Goal: Information Seeking & Learning: Learn about a topic

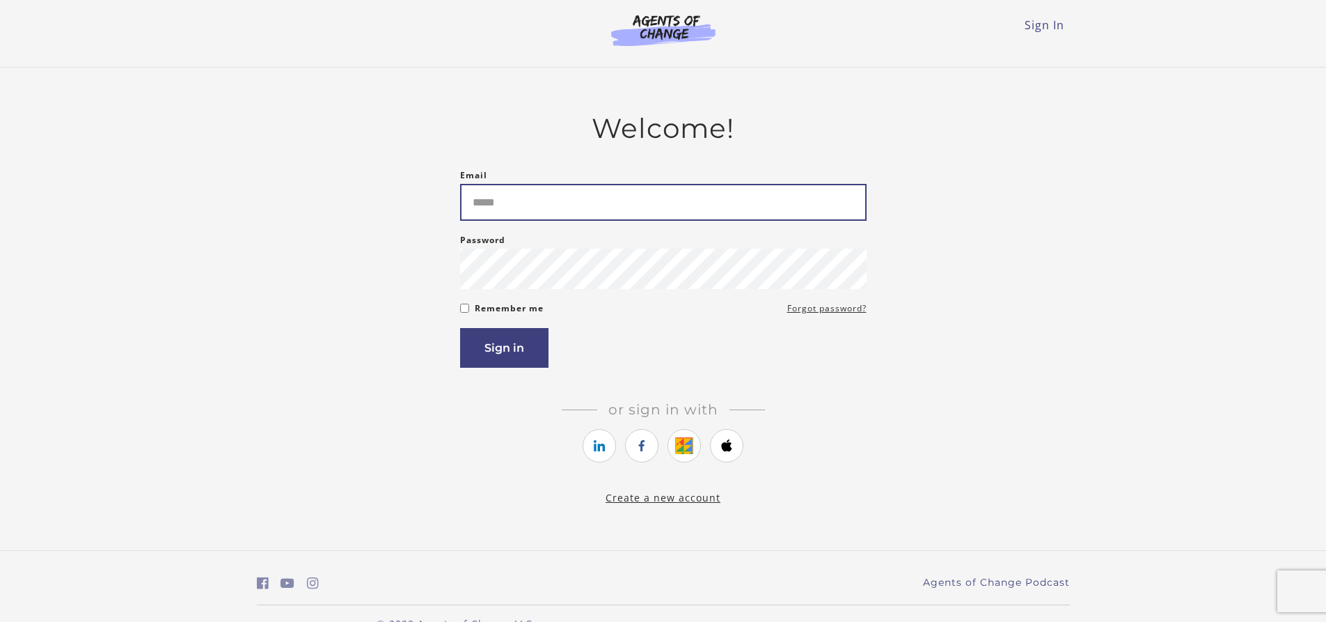
click at [545, 212] on input "Email" at bounding box center [663, 202] width 407 height 37
click at [465, 311] on form "Email Please enter a valid email address Password Password must be at least 8 c…" at bounding box center [663, 267] width 407 height 201
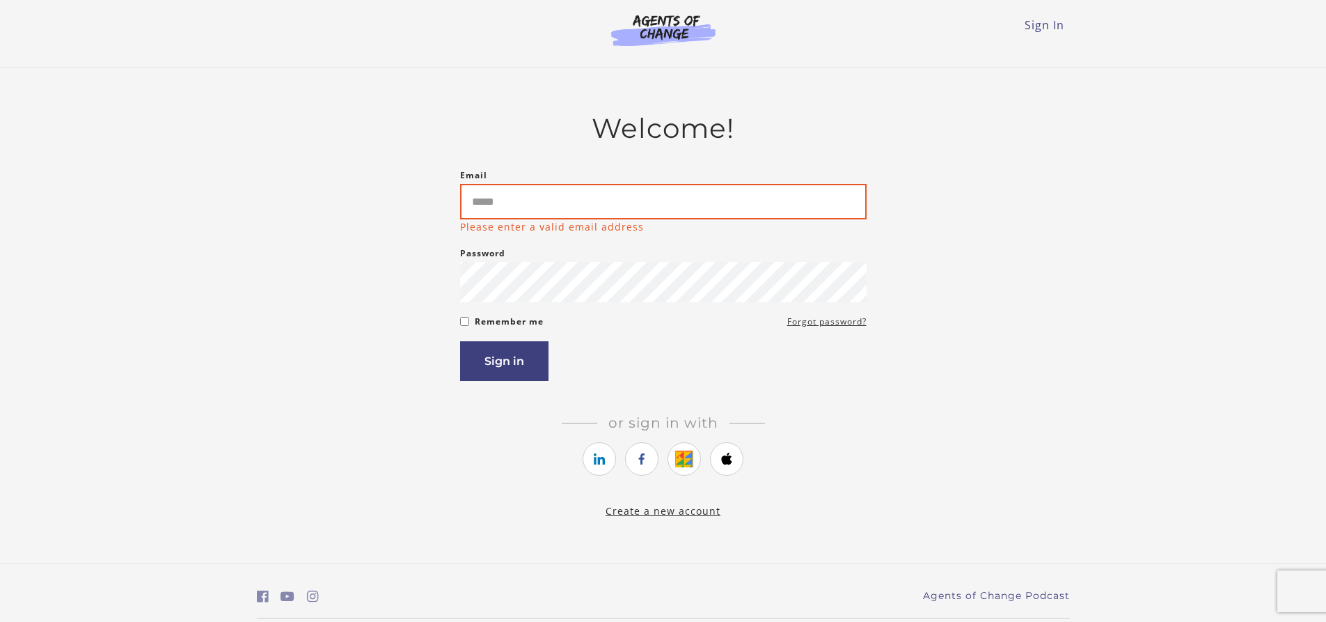
drag, startPoint x: 523, startPoint y: 198, endPoint x: 541, endPoint y: 180, distance: 25.6
click at [524, 196] on input "Email" at bounding box center [663, 202] width 407 height 36
type input "**********"
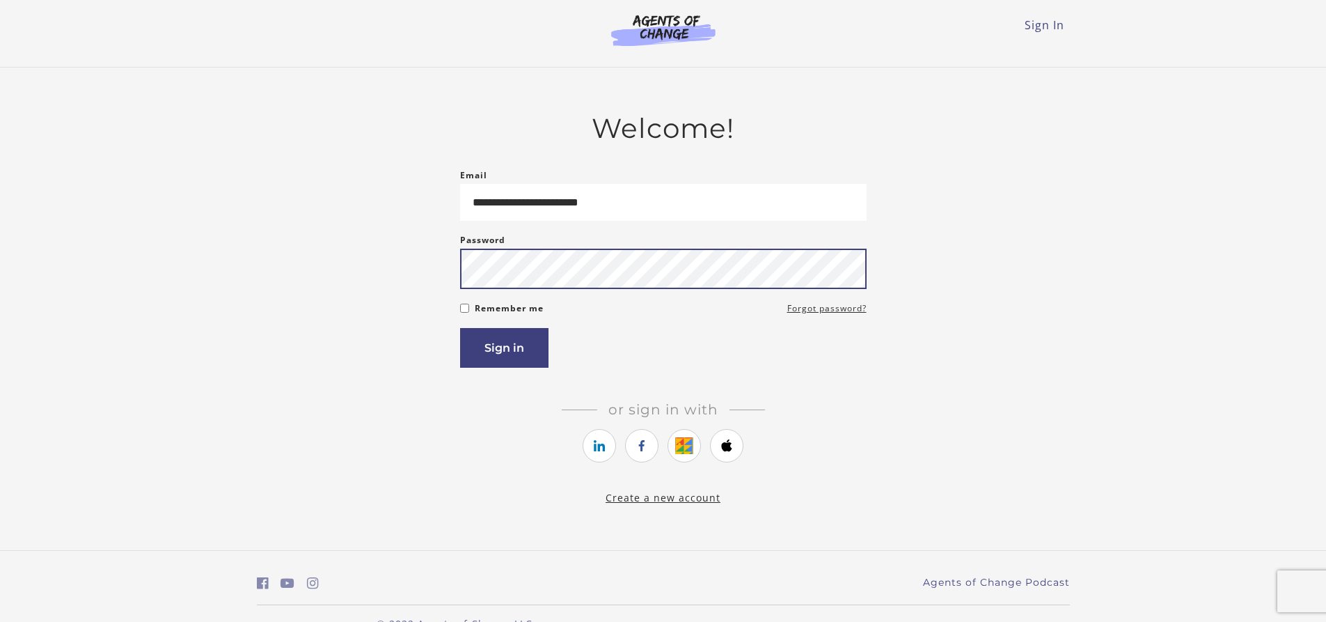
click at [460, 328] on button "Sign in" at bounding box center [504, 348] width 88 height 40
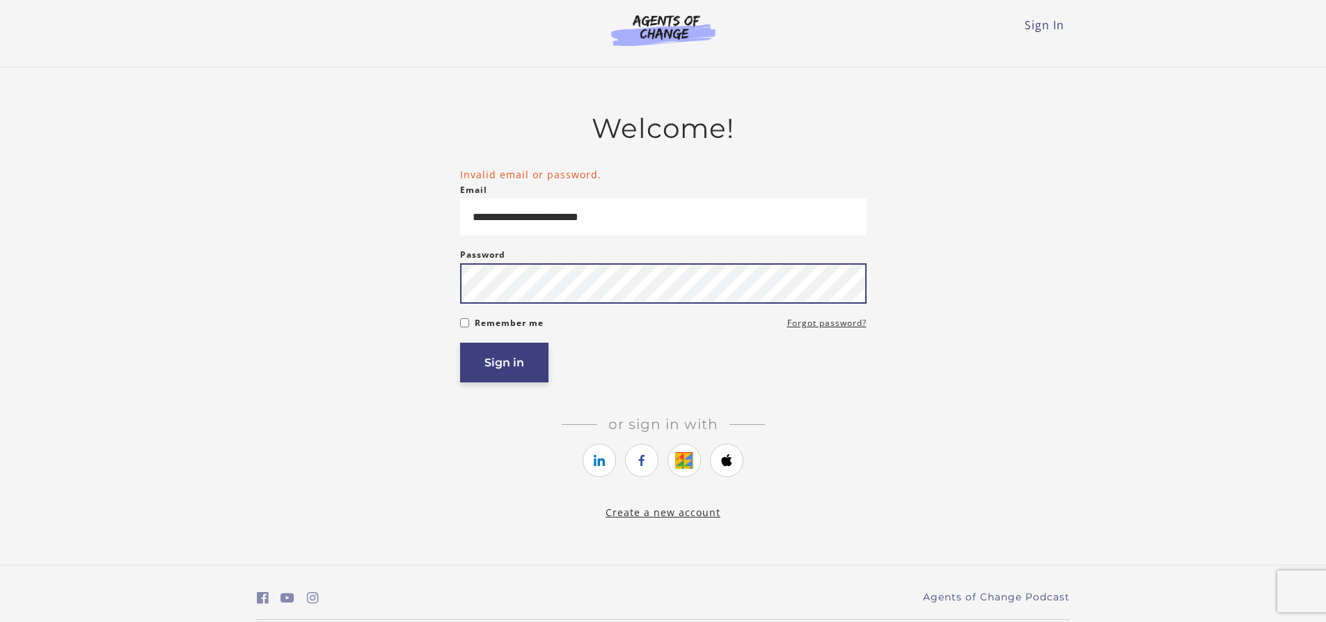
click at [460, 343] on button "Sign in" at bounding box center [504, 363] width 88 height 40
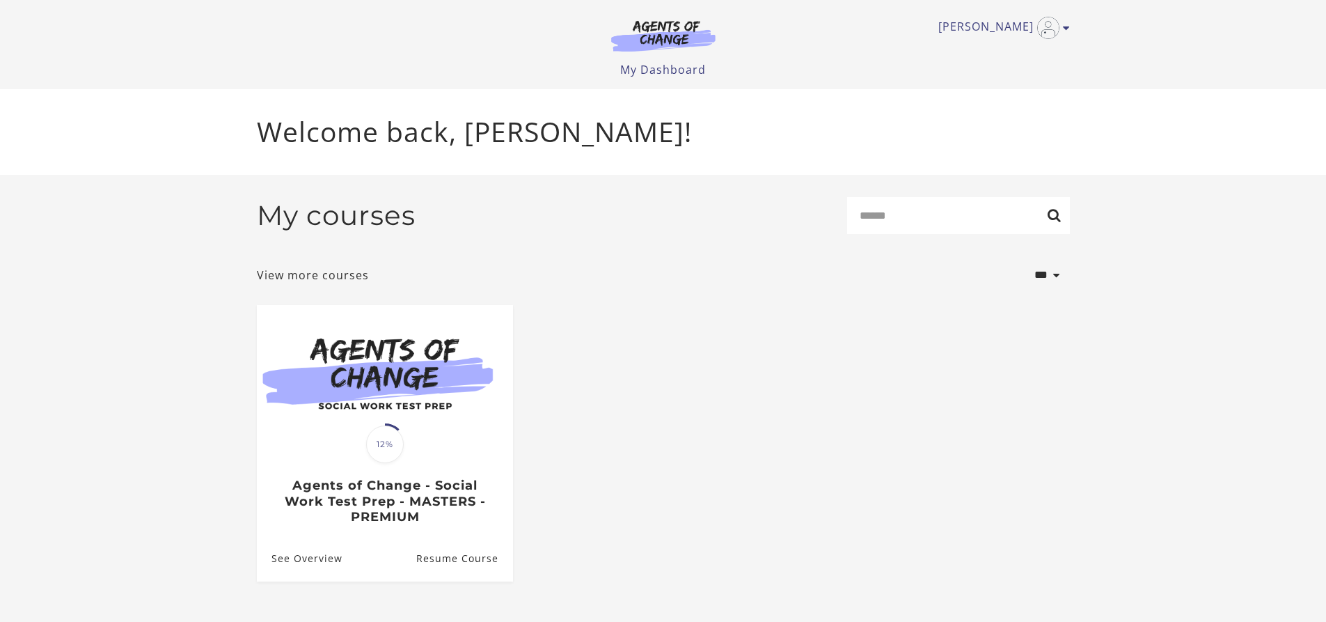
scroll to position [19, 0]
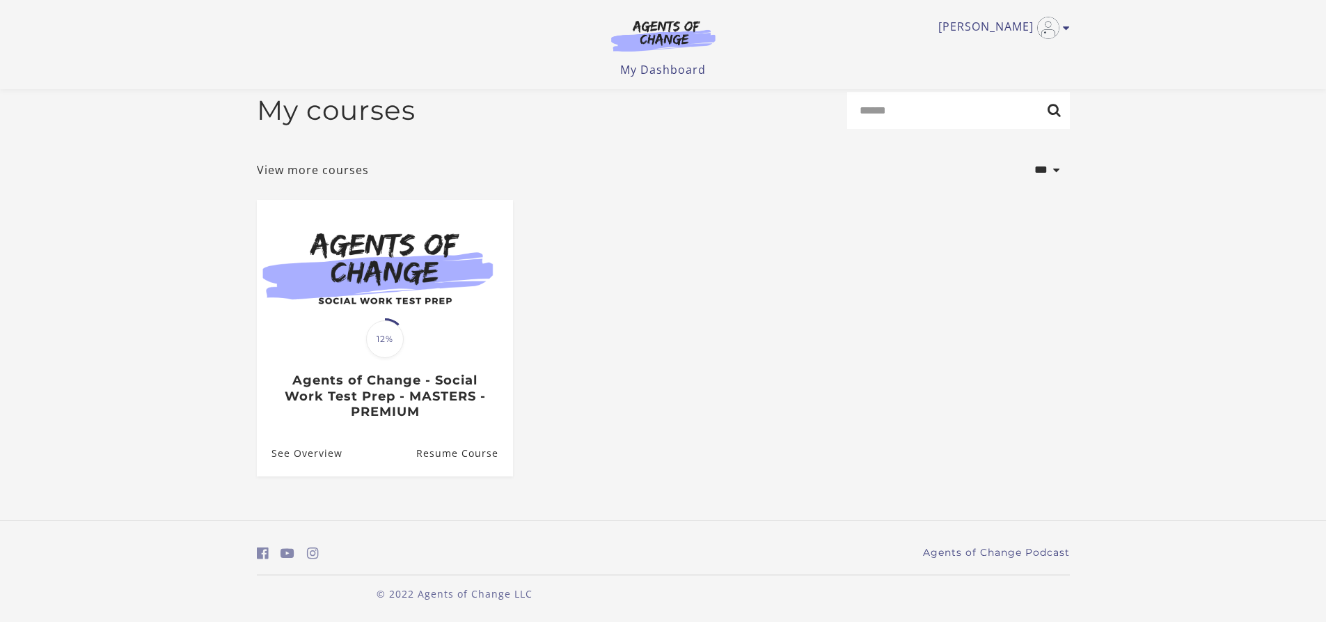
click at [649, 38] on img at bounding box center [664, 35] width 134 height 32
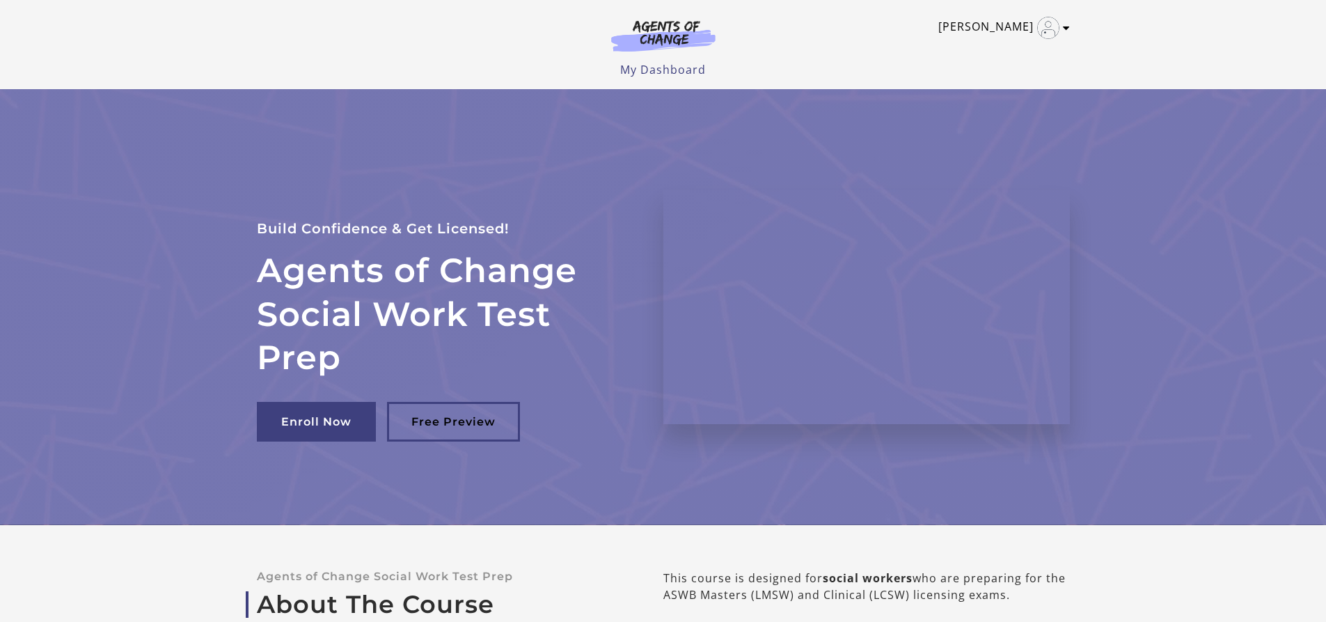
click at [1003, 22] on link "[PERSON_NAME]" at bounding box center [1001, 28] width 125 height 22
click at [982, 49] on link "My Account" at bounding box center [1012, 51] width 123 height 24
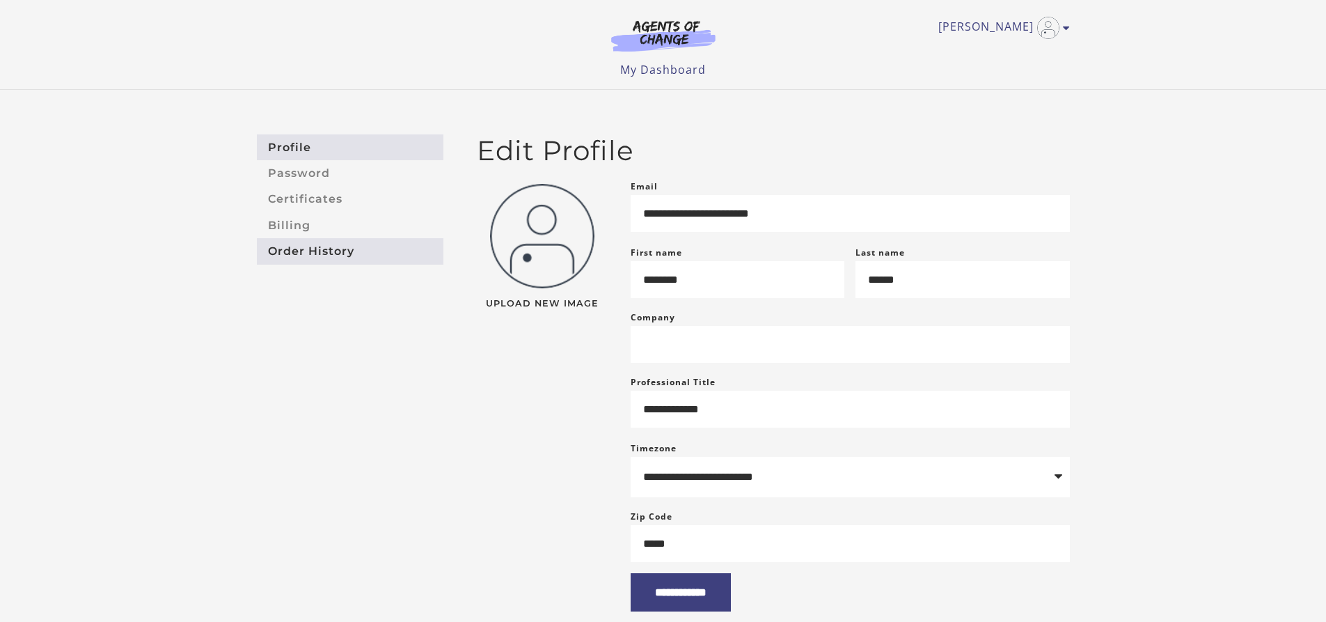
click at [306, 246] on link "Order History" at bounding box center [350, 251] width 187 height 26
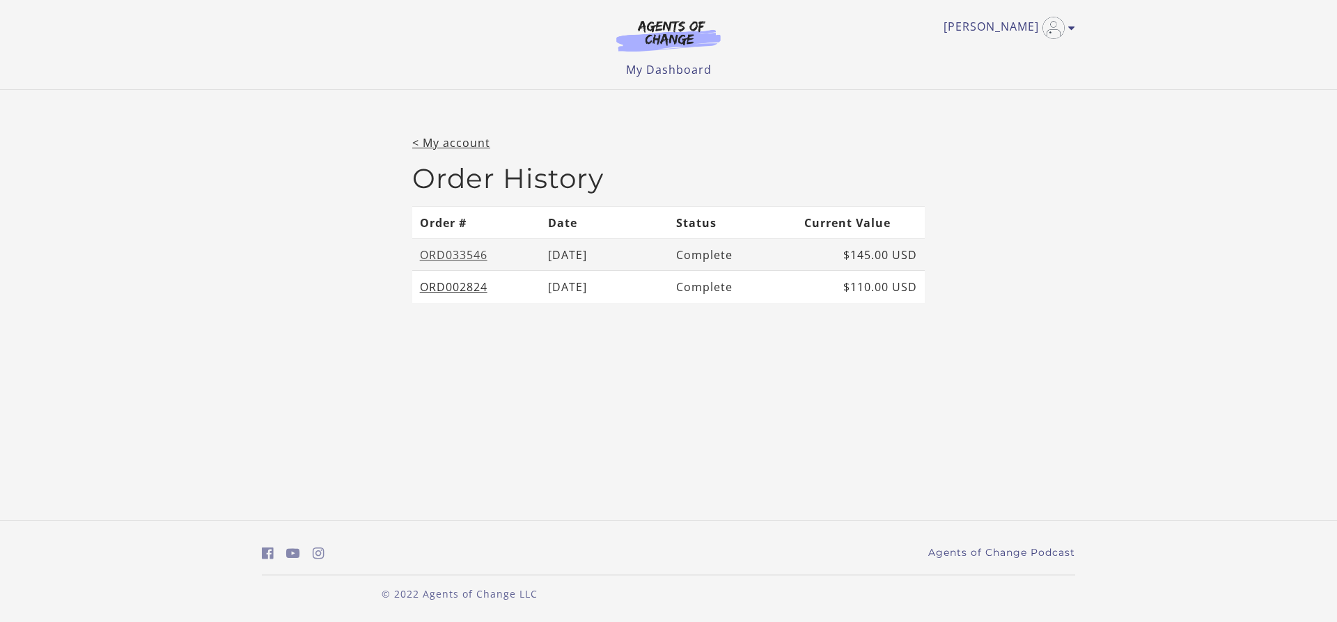
click at [437, 253] on link "ORD033546" at bounding box center [454, 254] width 68 height 15
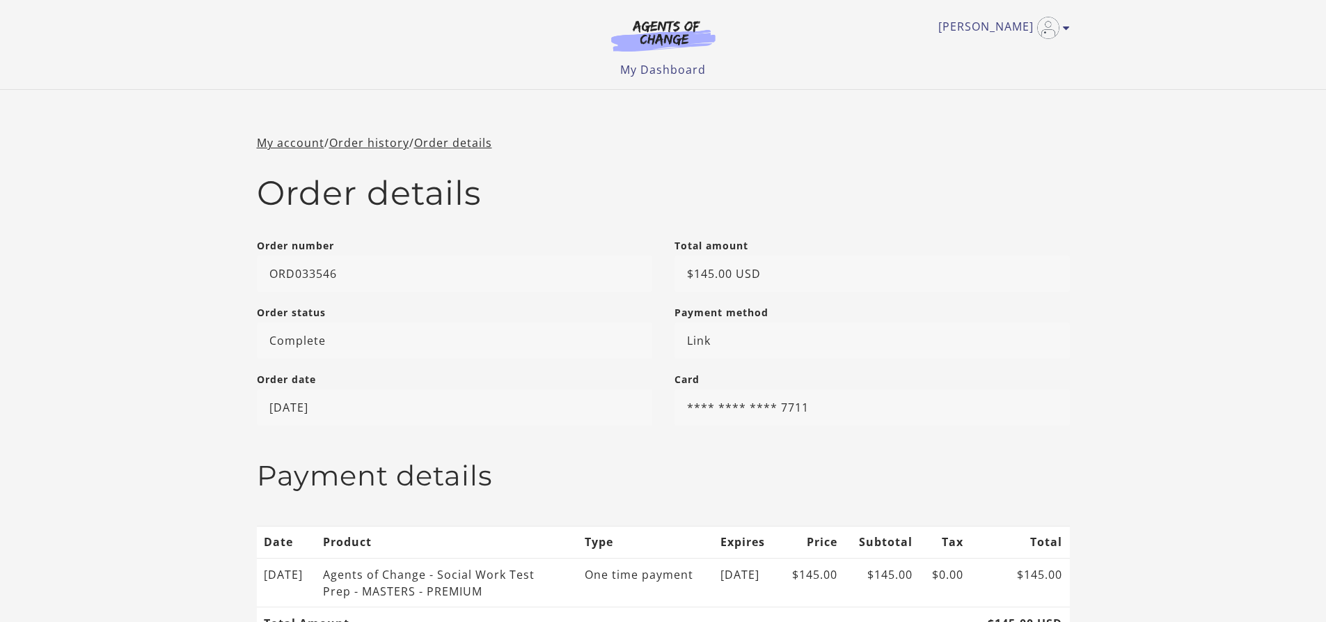
click at [669, 39] on img at bounding box center [664, 35] width 134 height 32
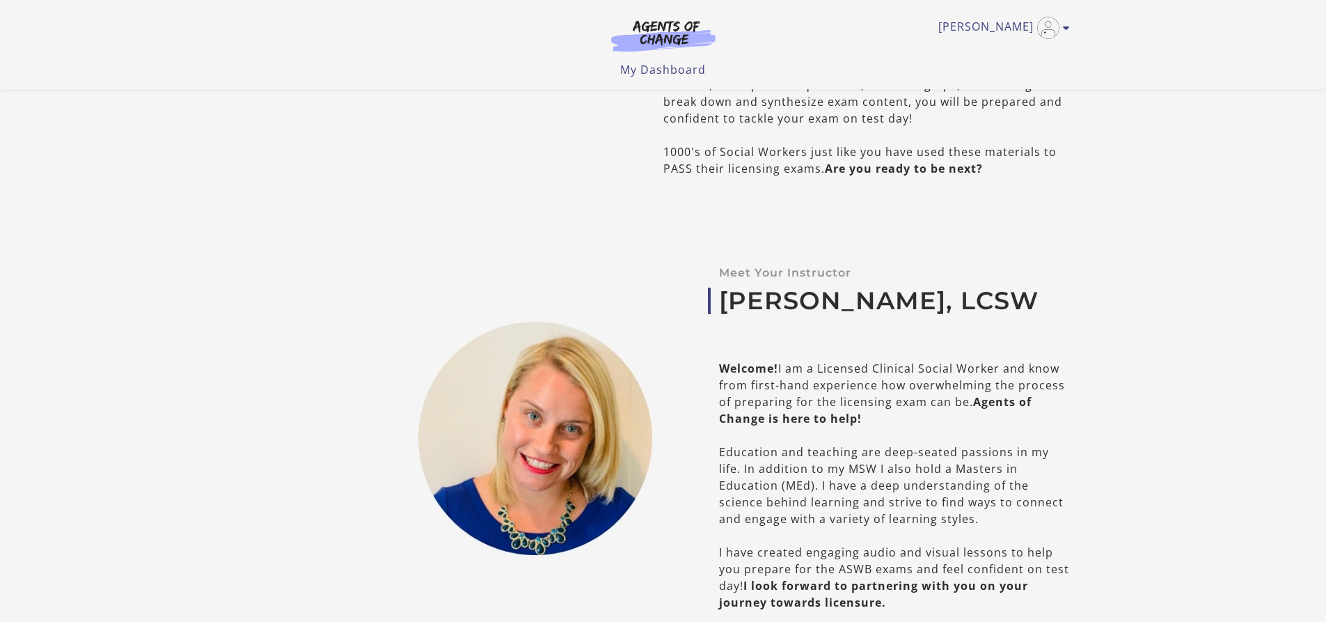
scroll to position [766, 0]
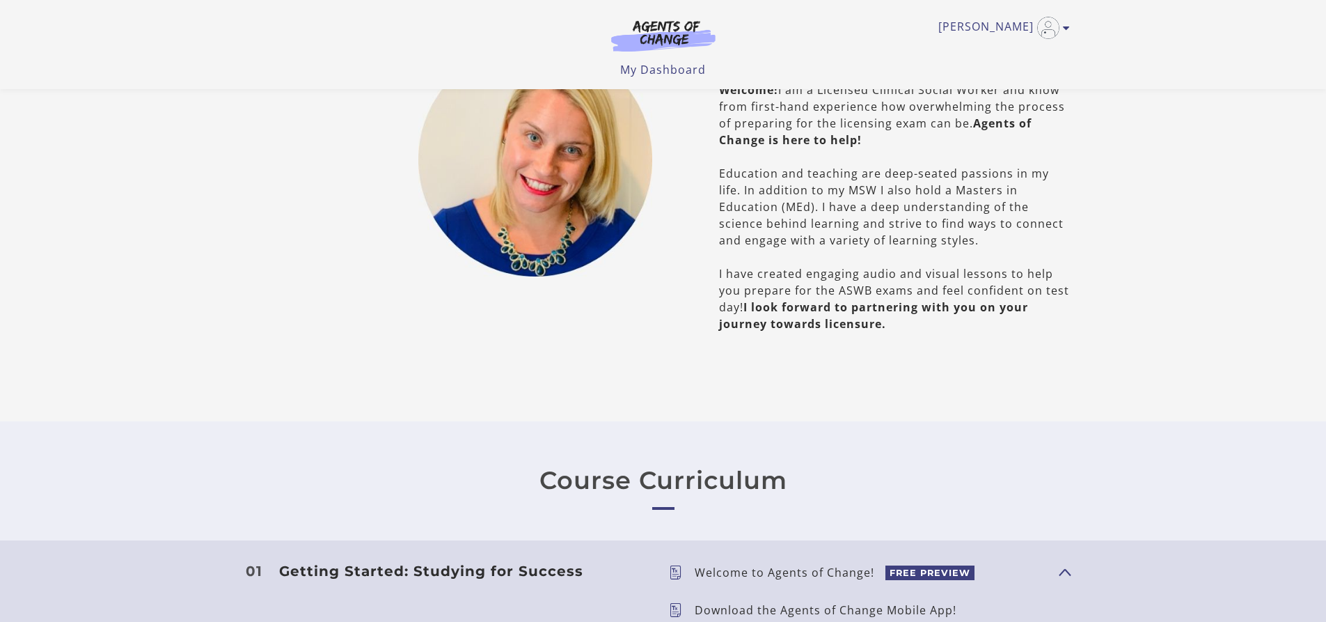
click at [614, 483] on link "Course Curriculum" at bounding box center [664, 480] width 248 height 29
click at [578, 473] on link "Course Curriculum" at bounding box center [664, 480] width 248 height 29
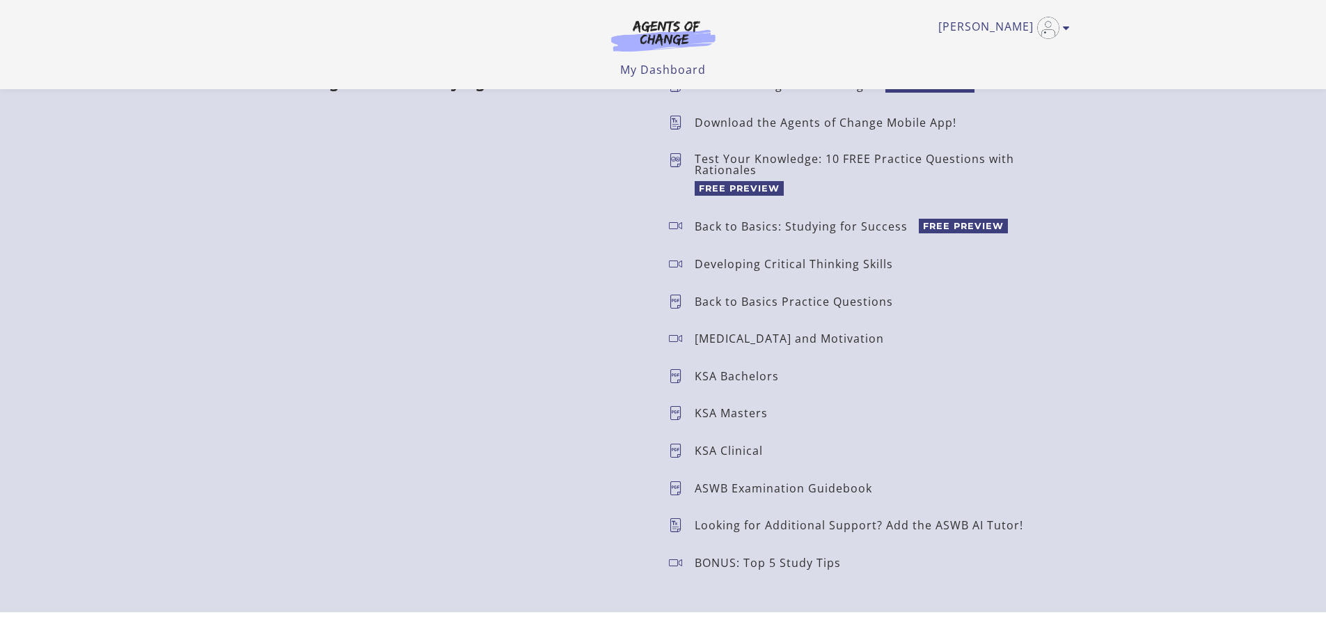
click at [733, 524] on p "Looking for Additional Support? Add the ASWB AI Tutor!" at bounding box center [865, 524] width 340 height 11
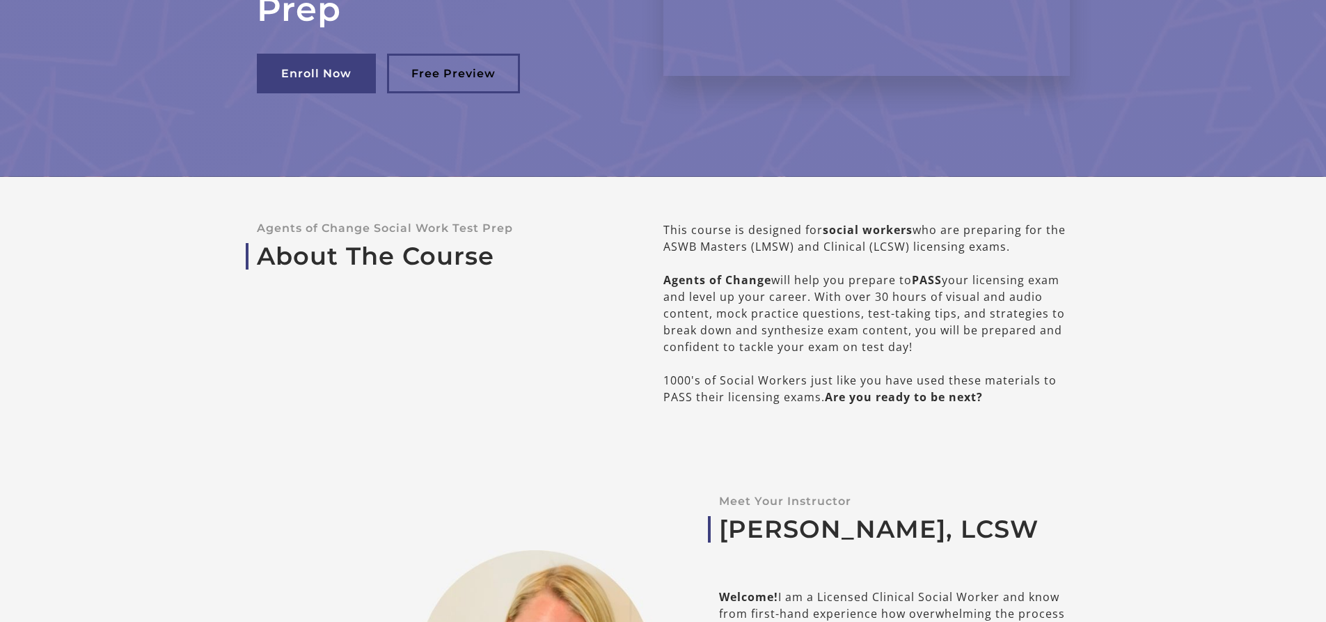
scroll to position [0, 0]
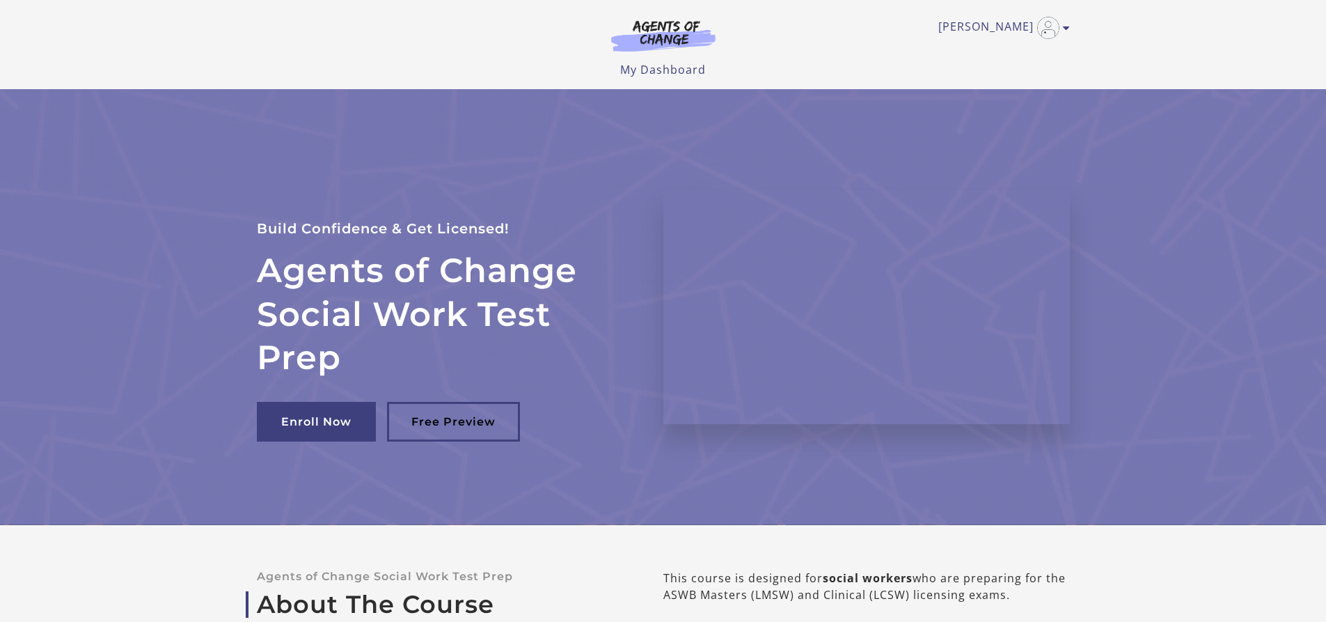
click at [650, 22] on img at bounding box center [664, 35] width 134 height 32
click at [996, 24] on link "[PERSON_NAME]" at bounding box center [1001, 28] width 125 height 22
click at [978, 48] on link "My Account" at bounding box center [1012, 51] width 123 height 24
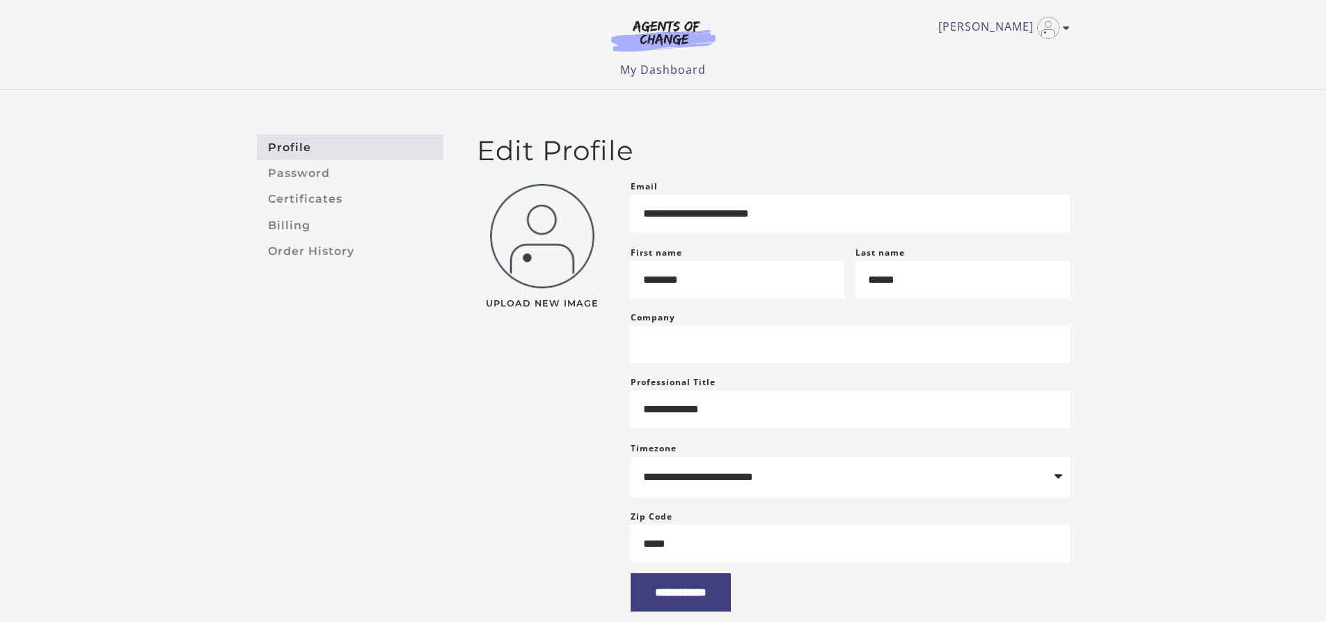
click at [373, 447] on aside "Profile Password Certificates Billing Order History" at bounding box center [350, 372] width 209 height 477
click at [988, 25] on link "[PERSON_NAME]" at bounding box center [1001, 28] width 125 height 22
click at [684, 602] on input "**********" at bounding box center [681, 592] width 100 height 38
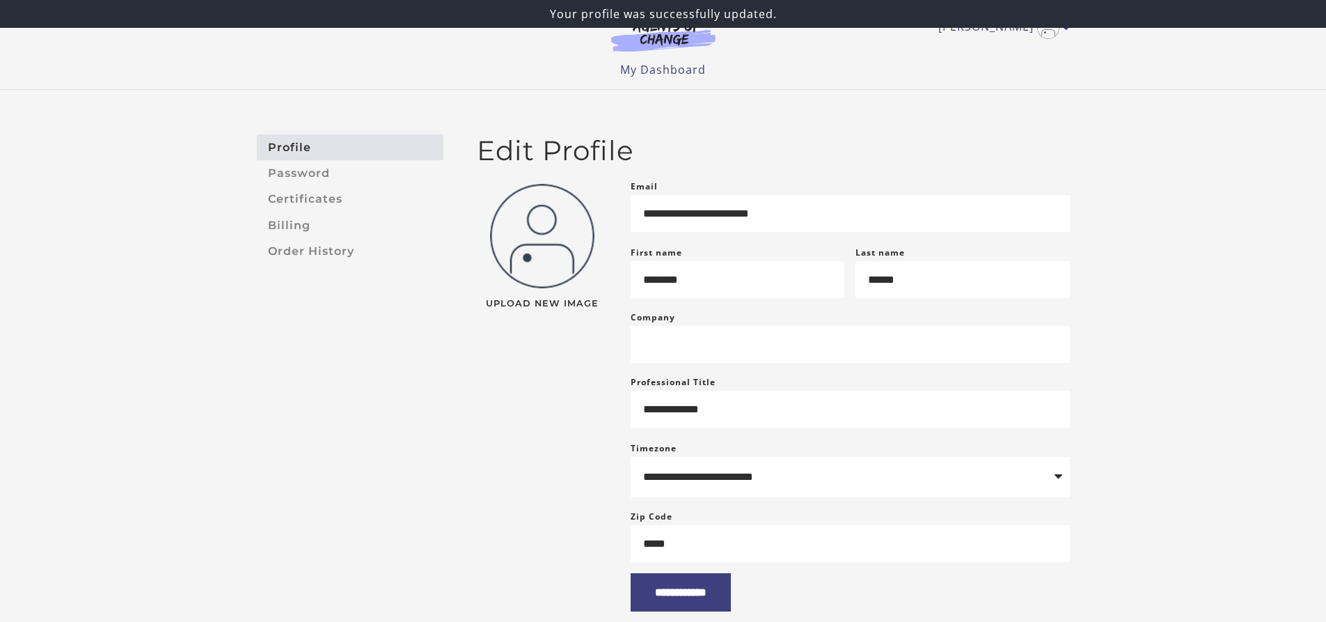
click at [378, 377] on aside "Profile Password Certificates Billing Order History" at bounding box center [350, 372] width 209 height 477
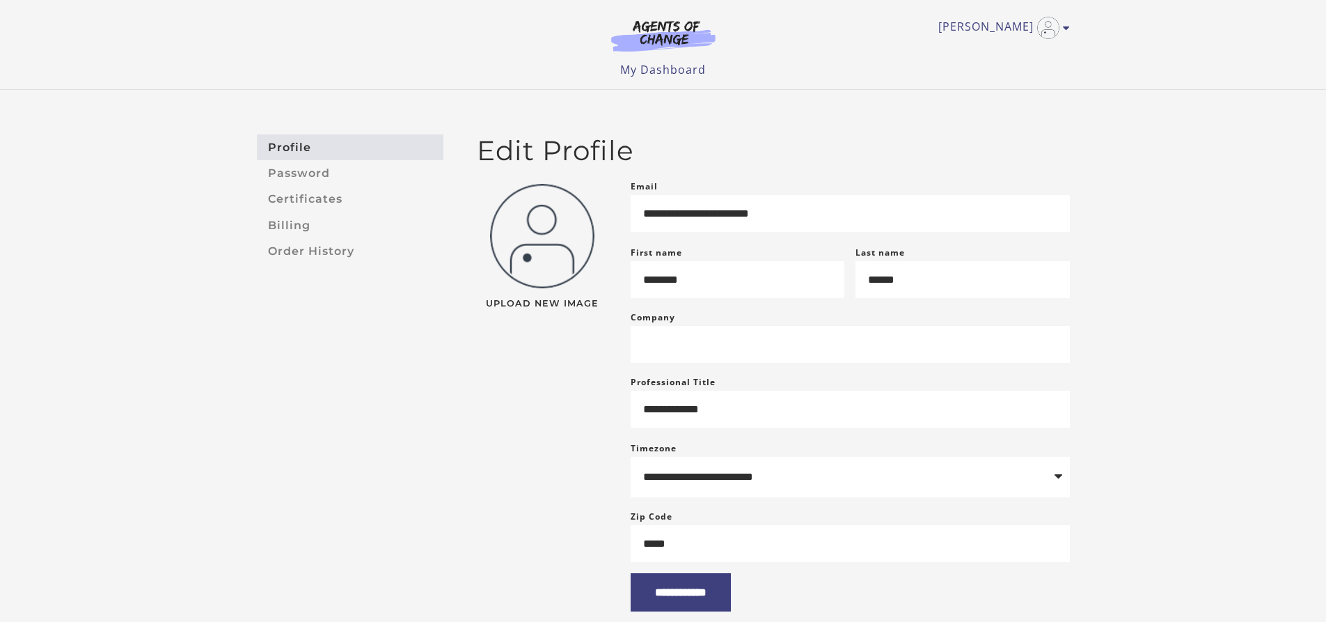
click at [989, 24] on link "[PERSON_NAME]" at bounding box center [1001, 28] width 125 height 22
click at [983, 50] on link "My Account" at bounding box center [1012, 51] width 123 height 24
click at [995, 24] on link "[PERSON_NAME]" at bounding box center [1001, 28] width 125 height 22
click at [976, 97] on link "Sign Out" at bounding box center [1012, 98] width 123 height 24
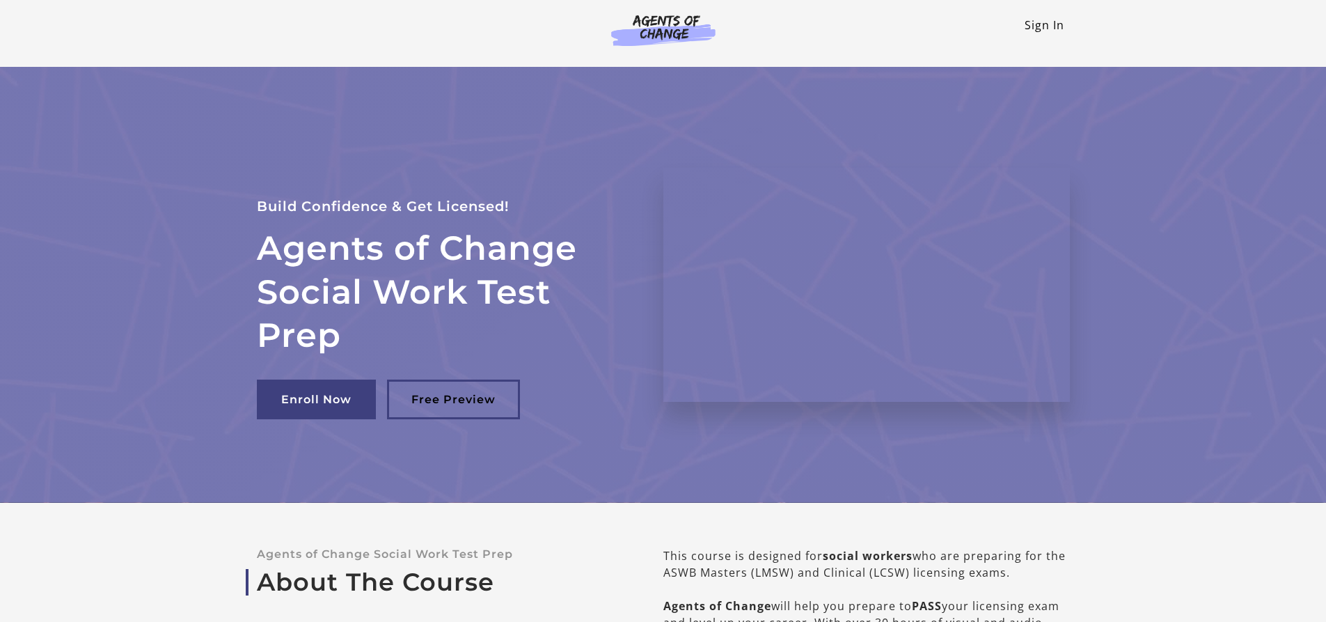
click at [1037, 24] on link "Sign In" at bounding box center [1045, 24] width 40 height 15
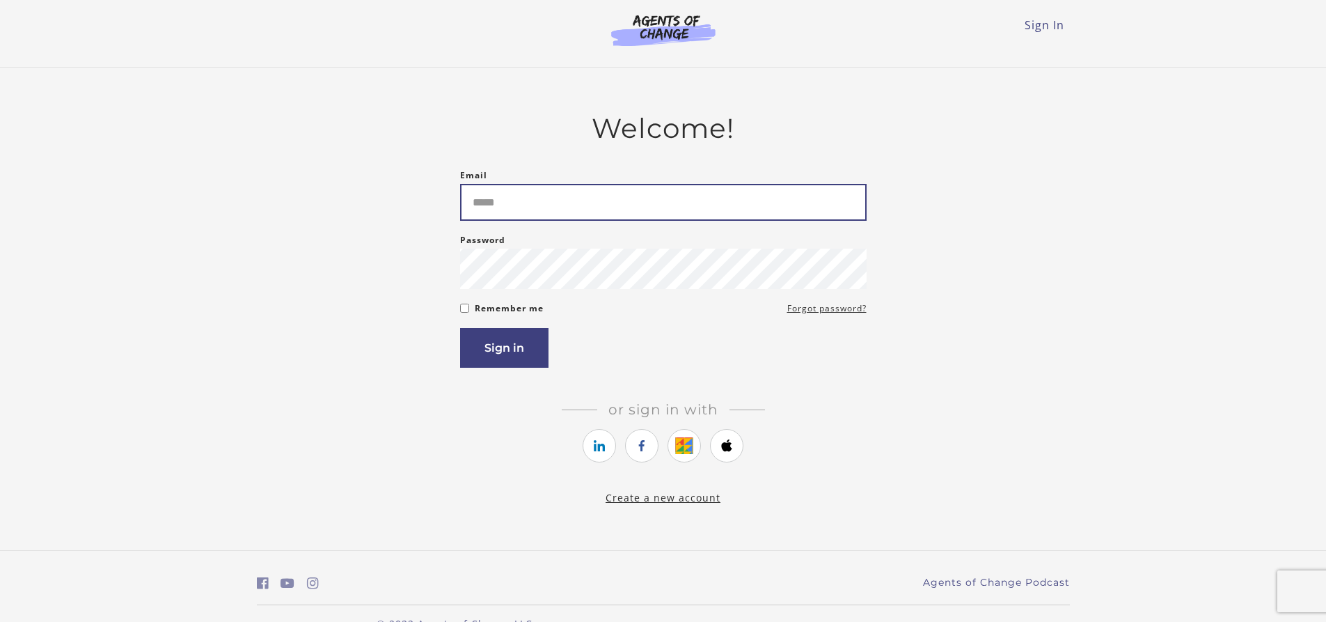
click at [543, 203] on input "Email" at bounding box center [663, 202] width 407 height 37
type input "**********"
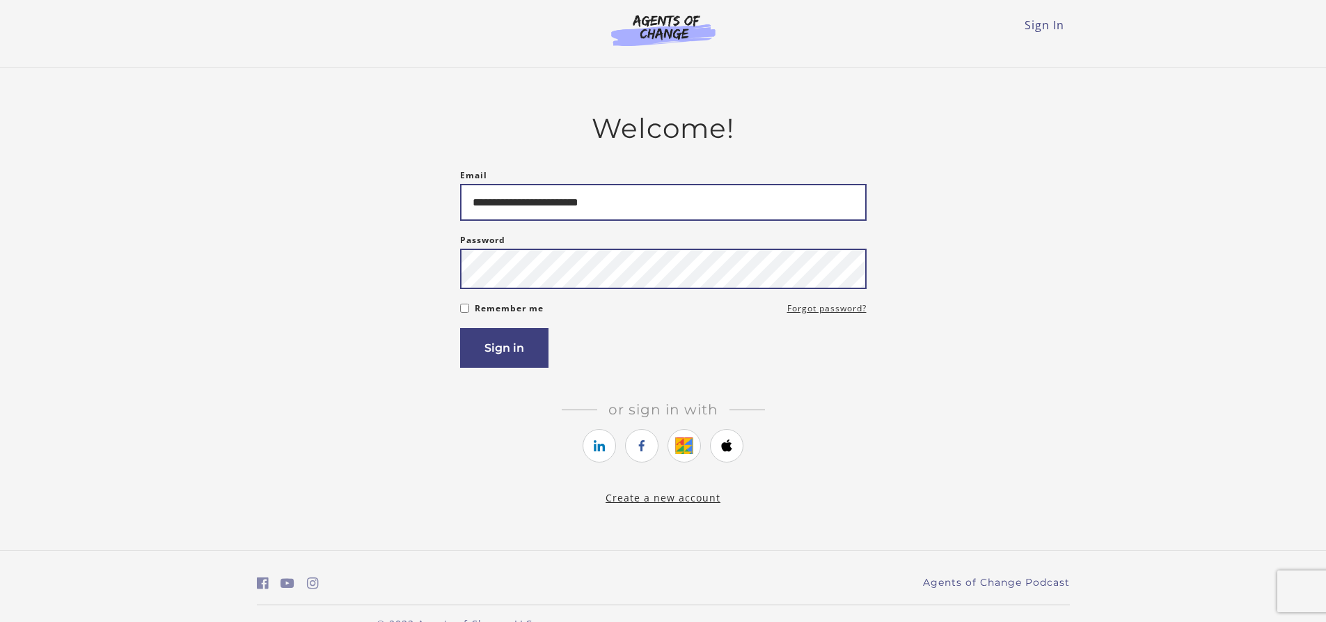
click at [460, 328] on button "Sign in" at bounding box center [504, 348] width 88 height 40
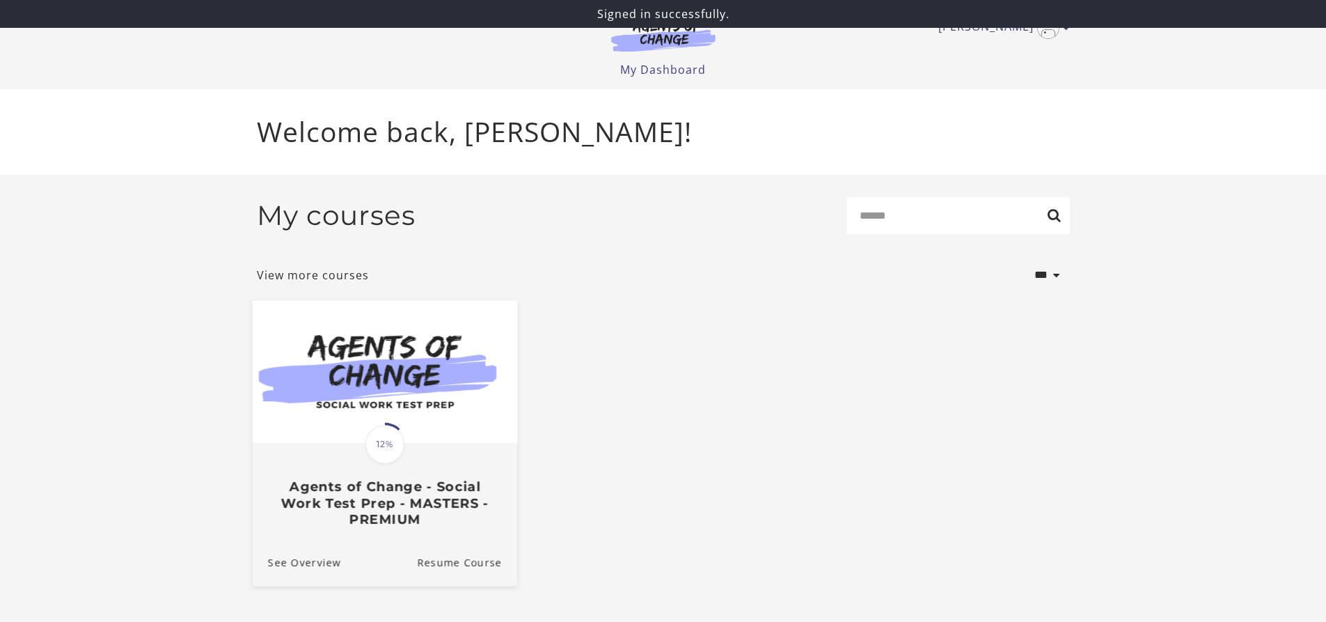
click at [405, 470] on div "Translation missing: en.liquid.partials.dashboard_course_card.progress_descript…" at bounding box center [384, 485] width 265 height 83
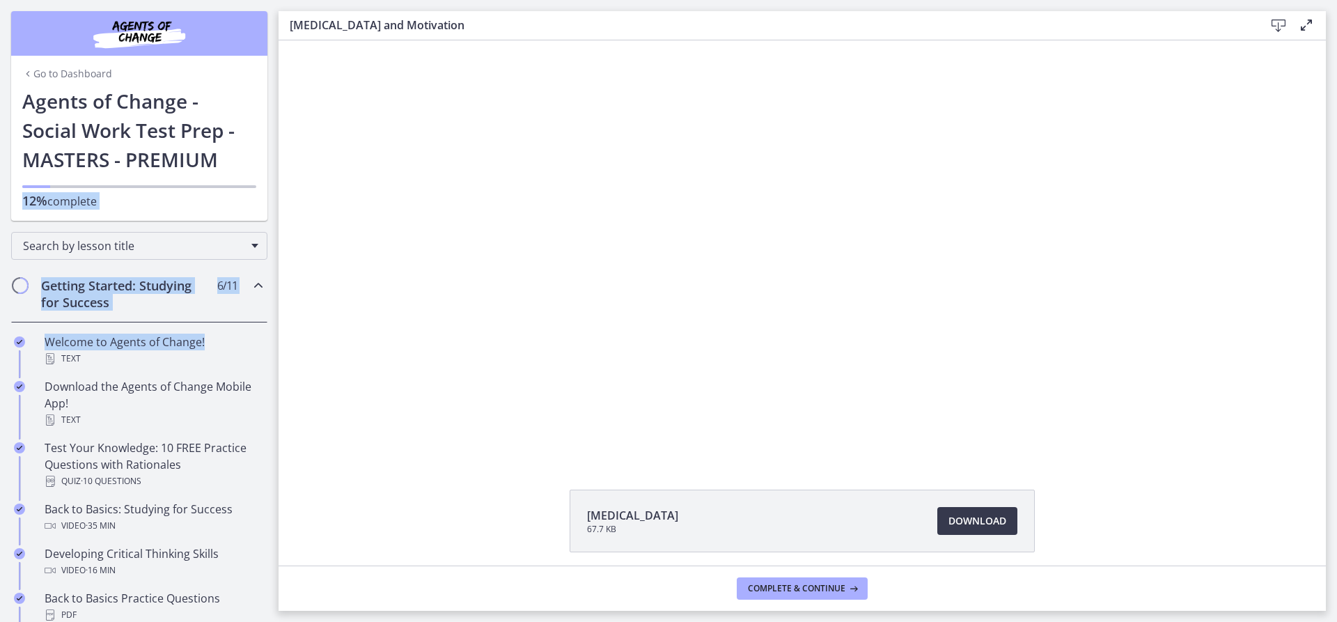
drag, startPoint x: 266, startPoint y: 177, endPoint x: 268, endPoint y: 324, distance: 147.6
click at [268, 324] on nav "Go to Dashboard Go to Dashboard Agents of Change - Social Work Test Prep - MAST…" at bounding box center [139, 311] width 279 height 622
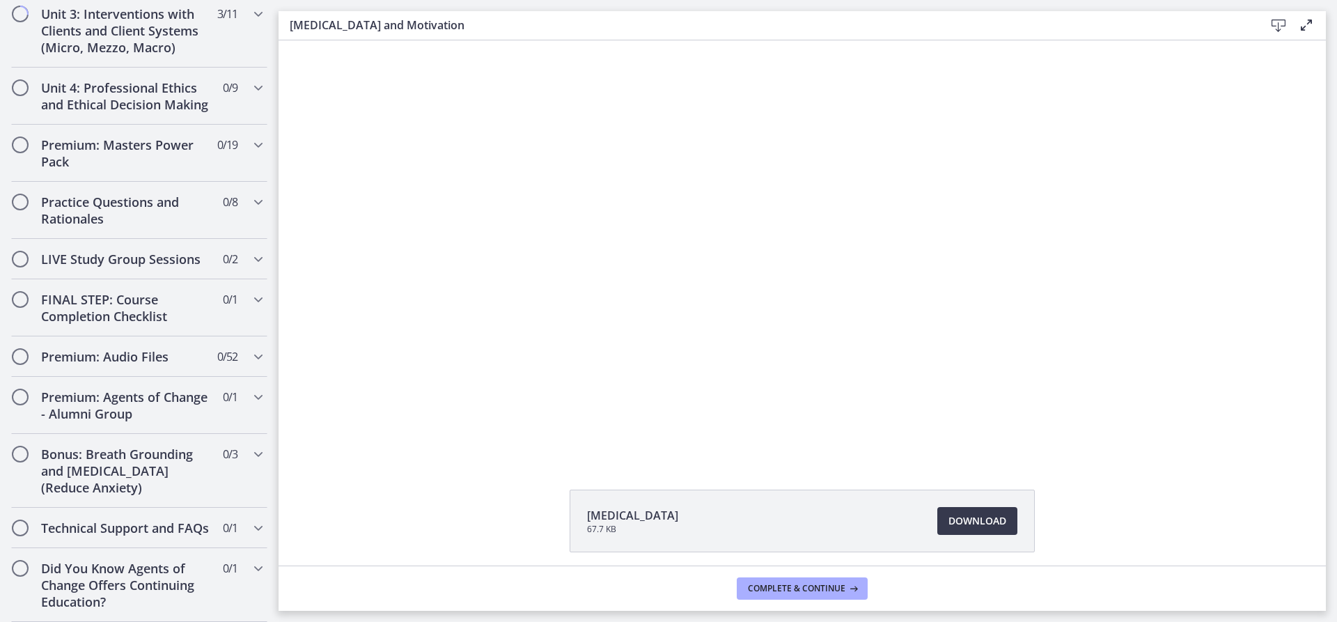
scroll to position [1135, 0]
click at [130, 194] on h2 "Practice Questions and Rationales" at bounding box center [126, 210] width 170 height 33
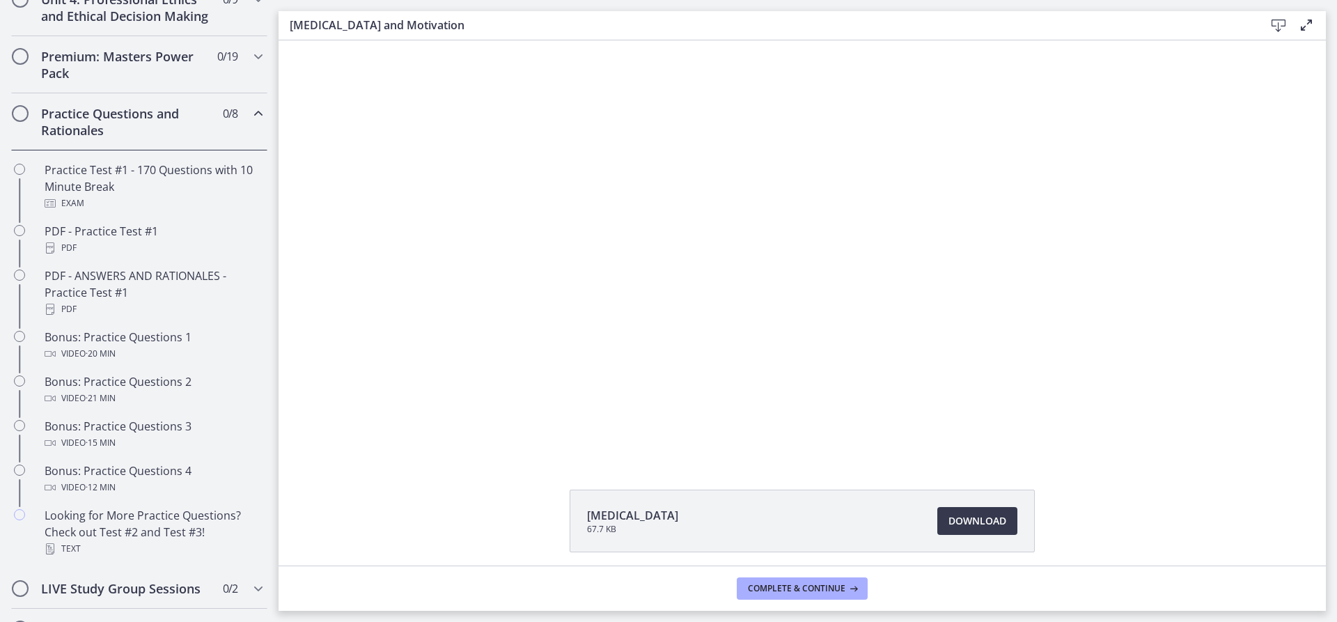
scroll to position [583, 0]
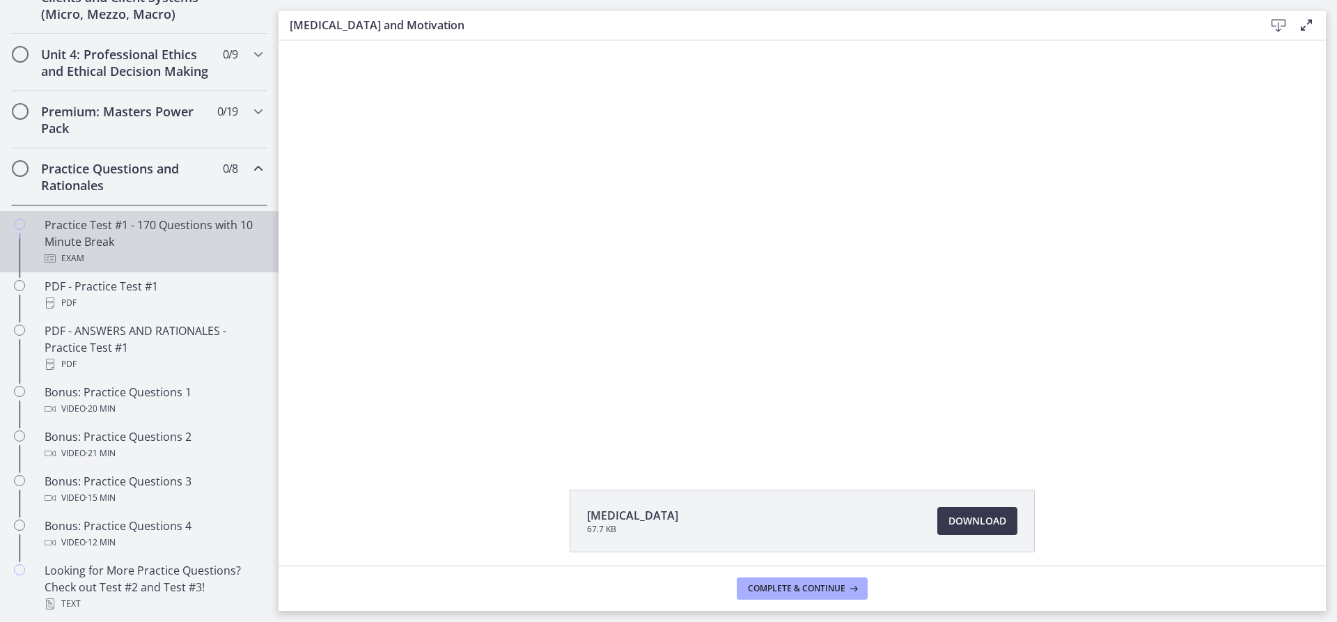
click at [84, 257] on div "Practice Test #1 - 170 Questions with 10 Minute Break Exam" at bounding box center [153, 242] width 217 height 50
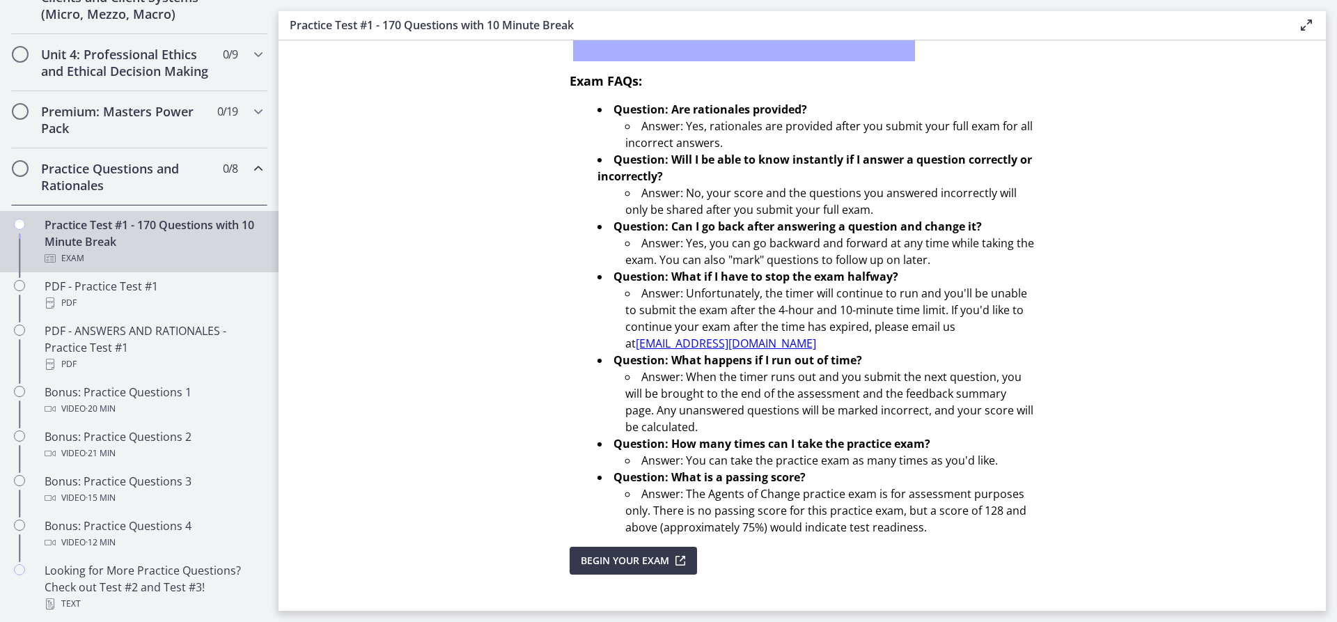
scroll to position [368, 0]
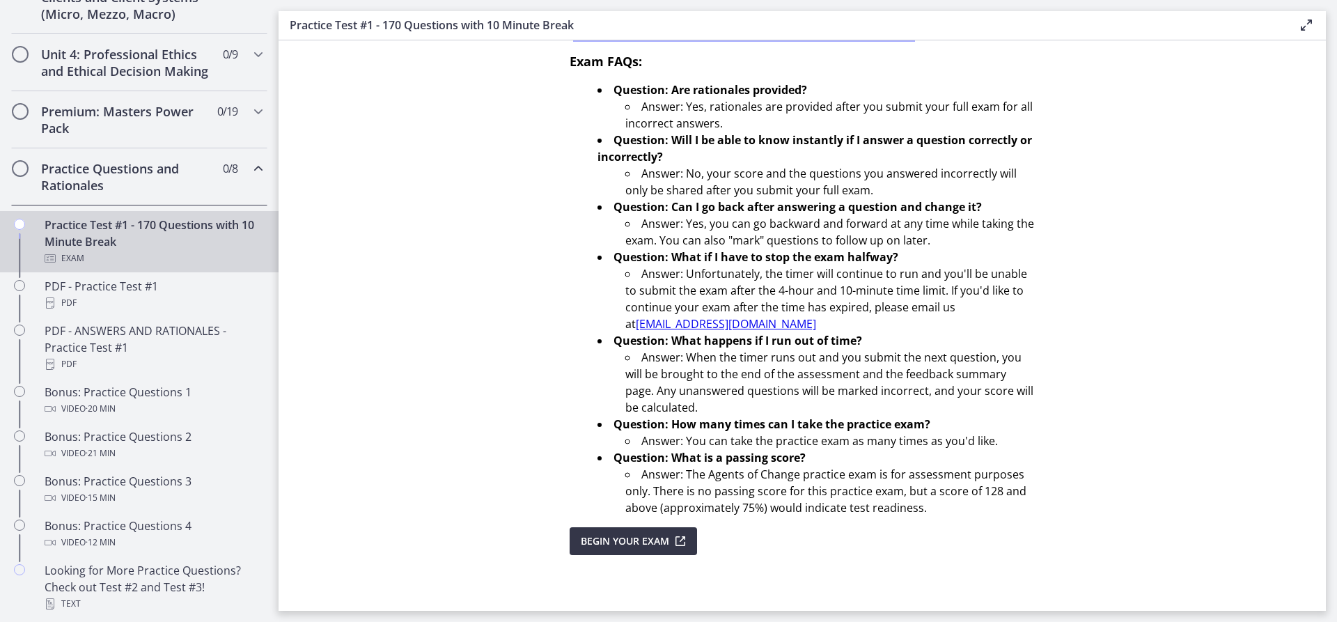
click at [604, 540] on span "Begin Your Exam" at bounding box center [625, 541] width 88 height 17
